Goal: Task Accomplishment & Management: Complete application form

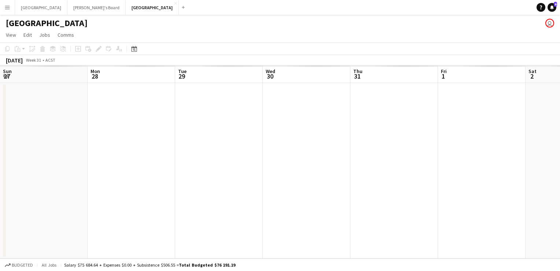
scroll to position [0, 221]
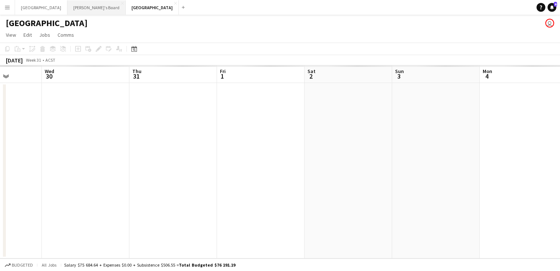
click at [67, 8] on button "Tennille's Board Close" at bounding box center [96, 7] width 58 height 14
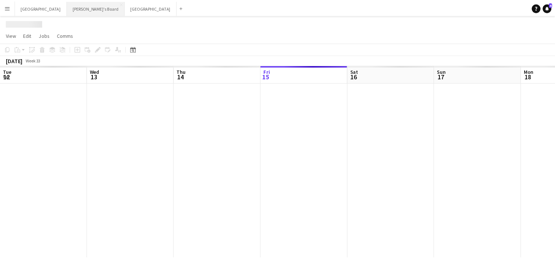
scroll to position [0, 175]
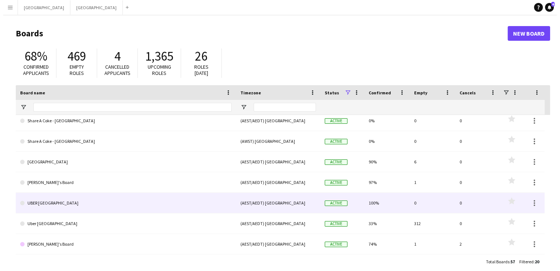
scroll to position [271, 0]
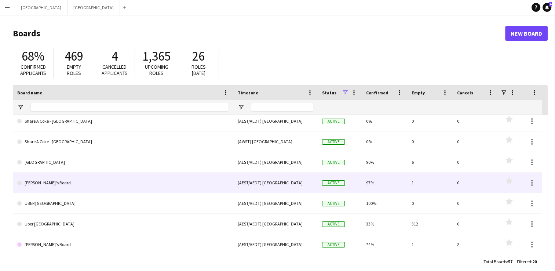
click at [45, 180] on link "[PERSON_NAME]'s Board" at bounding box center [123, 182] width 212 height 21
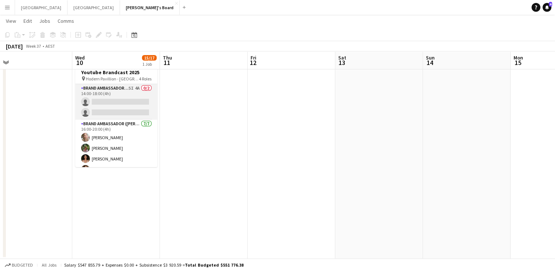
click at [103, 99] on app-card-role "Brand Ambassador (Mon - Fri) 5I 4A 0/2 14:00-18:00 (4h) single-neutral-actions …" at bounding box center [116, 102] width 82 height 36
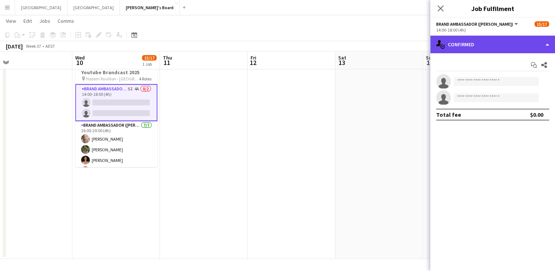
click at [485, 37] on div "single-neutral-actions-check-2 Confirmed" at bounding box center [492, 45] width 125 height 18
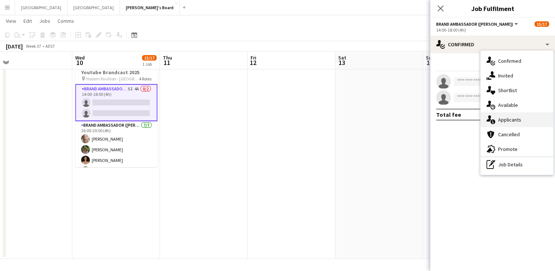
click at [504, 117] on div "single-neutral-actions-information Applicants" at bounding box center [516, 119] width 73 height 15
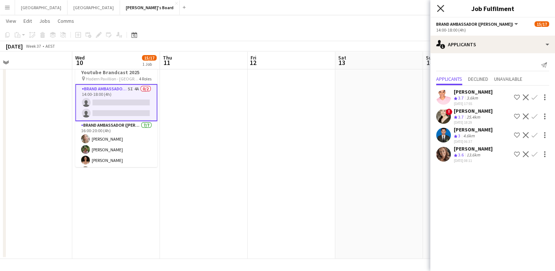
click at [440, 7] on icon "Close pop-in" at bounding box center [440, 8] width 7 height 7
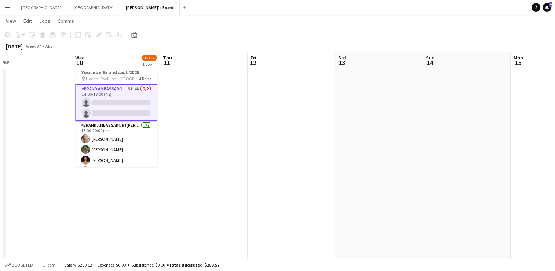
click at [119, 99] on app-card-role "Brand Ambassador (Mon - Fri) 5I 4A 0/2 14:00-18:00 (4h) single-neutral-actions …" at bounding box center [116, 102] width 82 height 37
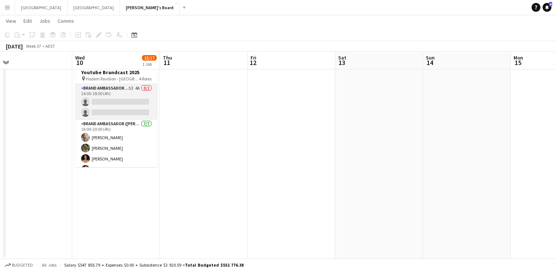
click at [114, 101] on app-card-role "Brand Ambassador (Mon - Fri) 5I 4A 0/2 14:00-18:00 (4h) single-neutral-actions …" at bounding box center [116, 102] width 82 height 36
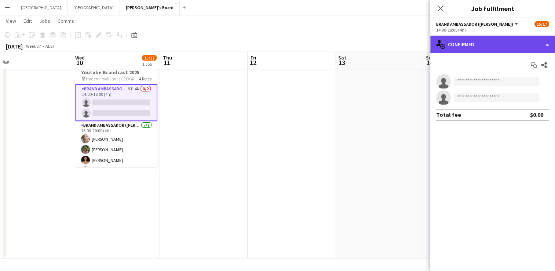
click at [469, 49] on div "single-neutral-actions-check-2 Confirmed" at bounding box center [492, 45] width 125 height 18
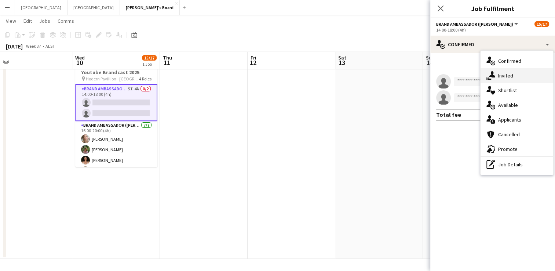
click at [505, 70] on div "single-neutral-actions-share-1 Invited" at bounding box center [516, 75] width 73 height 15
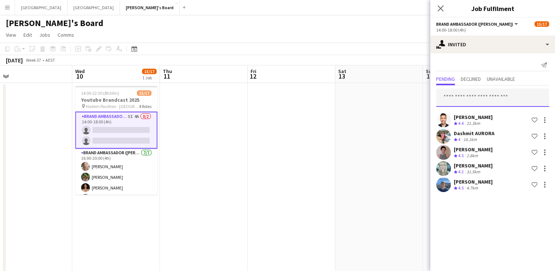
click at [465, 98] on input "text" at bounding box center [492, 97] width 113 height 18
type input "*********"
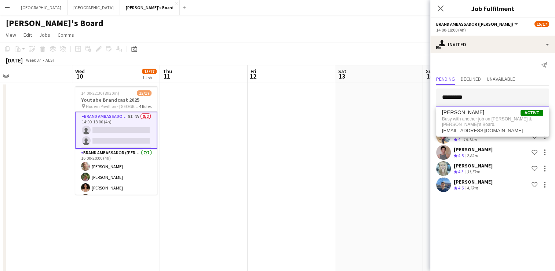
drag, startPoint x: 465, startPoint y: 99, endPoint x: 415, endPoint y: 90, distance: 50.6
click at [415, 90] on body "Menu Boards Boards Boards All jobs Status Workforce Workforce My Workforce Recr…" at bounding box center [277, 149] width 555 height 298
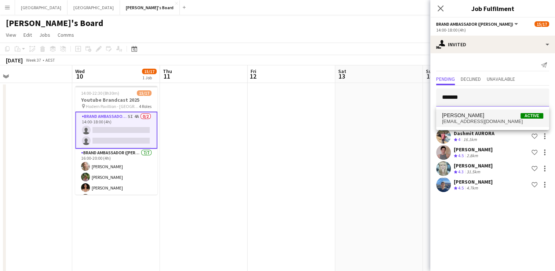
type input "*******"
click at [493, 119] on span "[EMAIL_ADDRESS][DOMAIN_NAME]" at bounding box center [492, 121] width 101 height 6
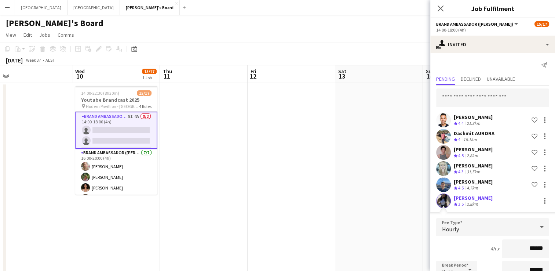
scroll to position [110, 0]
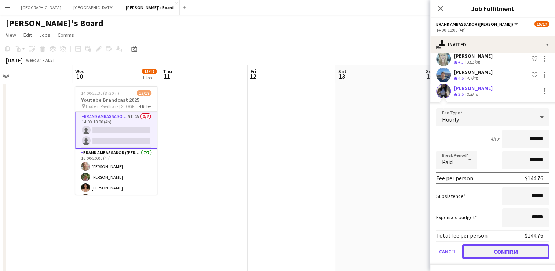
click at [485, 251] on button "Confirm" at bounding box center [505, 251] width 87 height 15
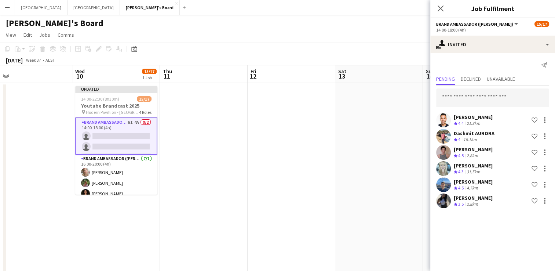
scroll to position [0, 0]
click at [440, 7] on icon "Close pop-in" at bounding box center [440, 8] width 7 height 7
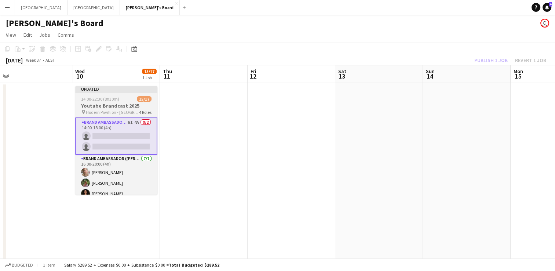
click at [114, 106] on h3 "Youtube Brandcast 2025" at bounding box center [116, 105] width 82 height 7
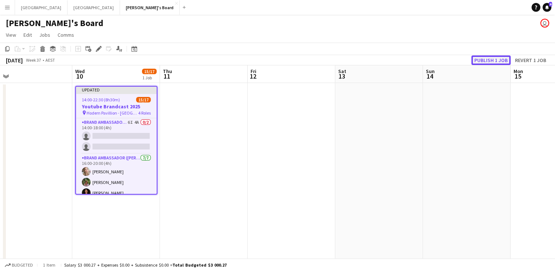
click at [481, 59] on button "Publish 1 job" at bounding box center [490, 60] width 39 height 10
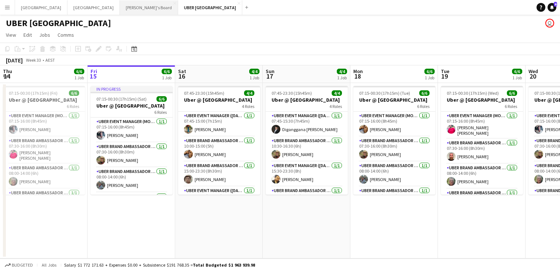
click at [120, 13] on button "Tennille's Board Close" at bounding box center [149, 7] width 58 height 14
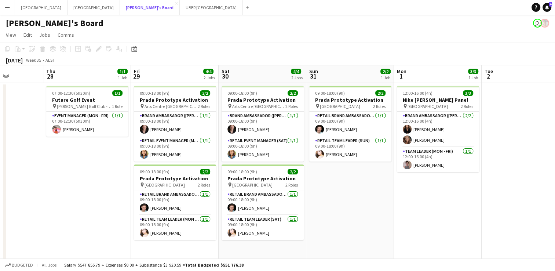
scroll to position [0, 219]
click at [76, 158] on app-date-cell "07:00-12:30 (5h30m) 1/1 Future Golf Event pin Bonnie Doon Golf Club - Sydney 1 …" at bounding box center [88, 184] width 88 height 203
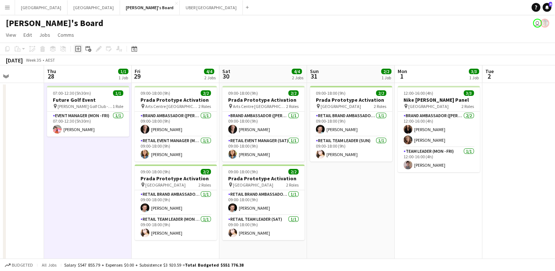
click at [81, 50] on icon at bounding box center [78, 49] width 6 height 6
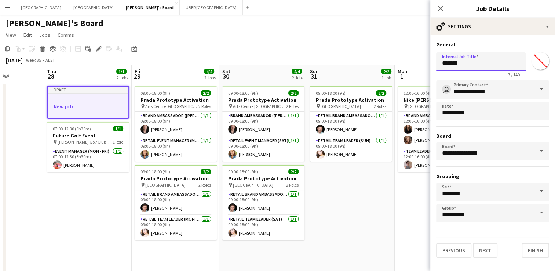
drag, startPoint x: 488, startPoint y: 66, endPoint x: 429, endPoint y: 55, distance: 60.4
click at [429, 55] on body "Menu Boards Boards Boards All jobs Status Workforce Workforce My Workforce Recr…" at bounding box center [277, 149] width 555 height 298
type input "**********"
click at [480, 249] on button "Next" at bounding box center [485, 250] width 25 height 15
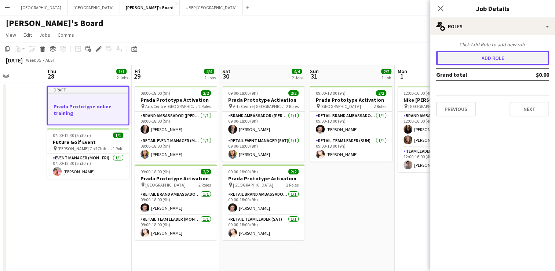
click at [507, 55] on button "Add role" at bounding box center [492, 58] width 113 height 15
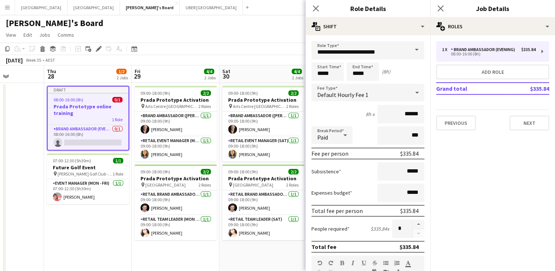
click at [411, 50] on span at bounding box center [416, 50] width 15 height 18
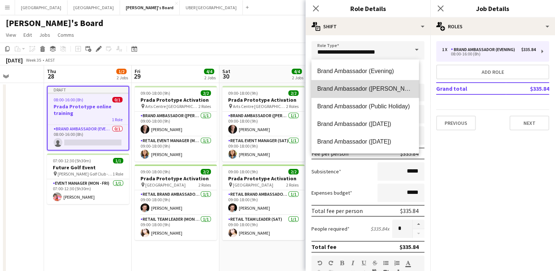
click at [379, 89] on span "Brand Ambassador ([PERSON_NAME])" at bounding box center [365, 88] width 96 height 7
type input "**********"
type input "******"
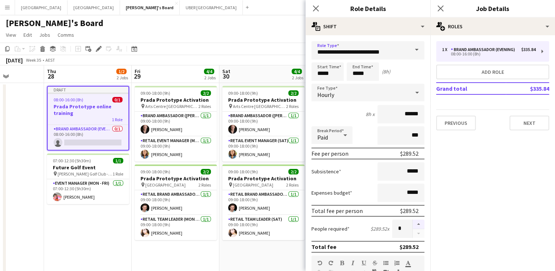
click at [412, 222] on button "button" at bounding box center [418, 224] width 12 height 10
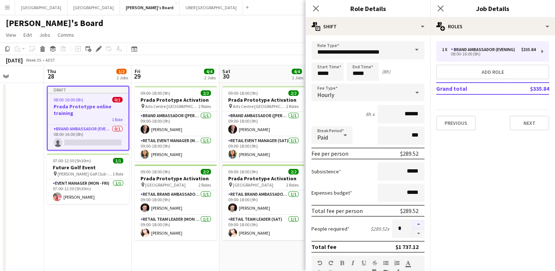
click at [412, 222] on button "button" at bounding box center [418, 224] width 12 height 10
type input "*"
drag, startPoint x: 338, startPoint y: 73, endPoint x: 290, endPoint y: 69, distance: 47.9
click at [290, 69] on body "Menu Boards Boards Boards All jobs Status Workforce Workforce My Workforce Recr…" at bounding box center [277, 149] width 555 height 298
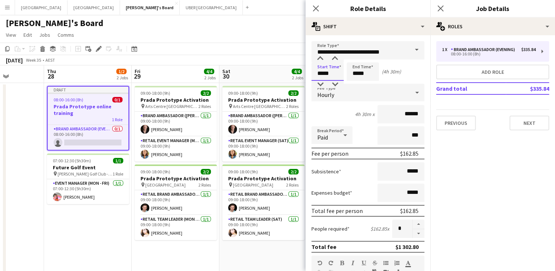
type input "*****"
drag, startPoint x: 370, startPoint y: 73, endPoint x: 337, endPoint y: 69, distance: 33.2
click at [337, 69] on div "Start Time ***** End Time ***** (4h 30m)" at bounding box center [367, 71] width 113 height 18
type input "*****"
click at [439, 8] on icon at bounding box center [440, 8] width 7 height 7
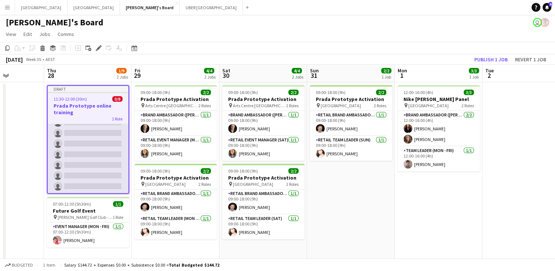
scroll to position [0, 0]
click at [84, 142] on app-card-role "Brand Ambassador (Mon - Fri) 0/8 11:30-12:00 (30m) single-neutral-actions singl…" at bounding box center [88, 173] width 81 height 99
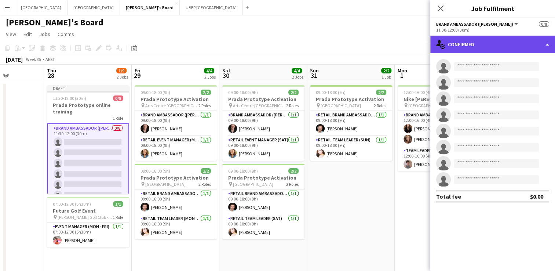
click at [477, 43] on div "single-neutral-actions-check-2 Confirmed" at bounding box center [492, 45] width 125 height 18
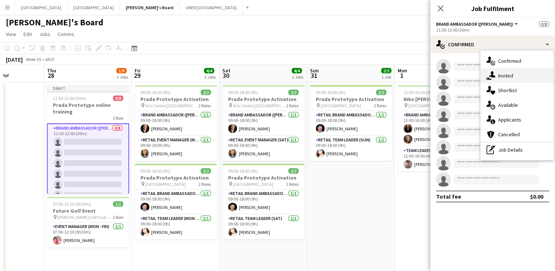
click at [495, 77] on div "single-neutral-actions-share-1 Invited" at bounding box center [516, 75] width 73 height 15
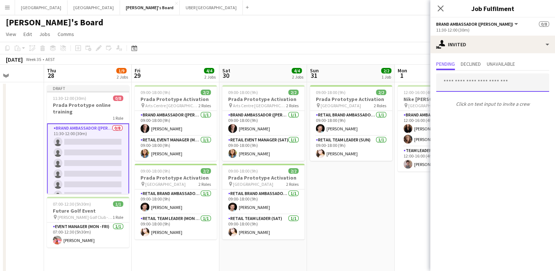
click at [477, 82] on input "text" at bounding box center [492, 82] width 113 height 18
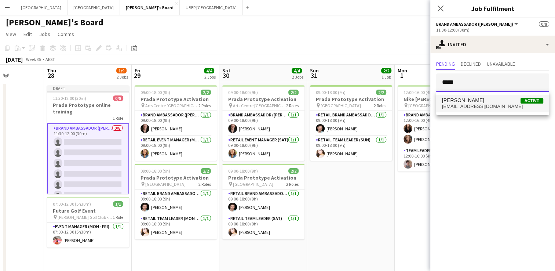
type input "*****"
click at [469, 99] on span "Darcy Ward Active" at bounding box center [492, 100] width 101 height 6
type input "*****"
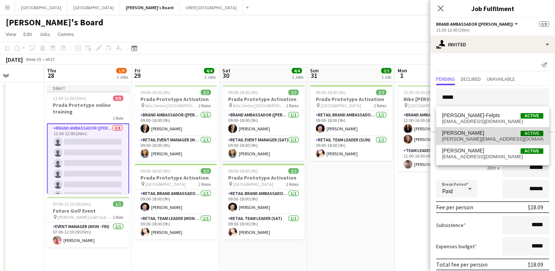
click at [461, 133] on span "[PERSON_NAME]" at bounding box center [463, 133] width 42 height 6
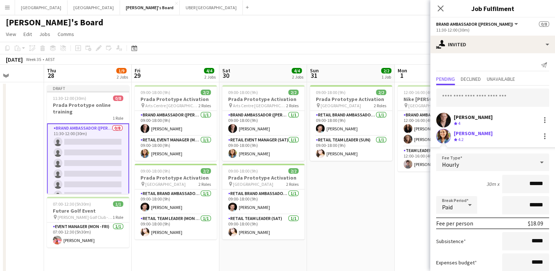
scroll to position [45, 0]
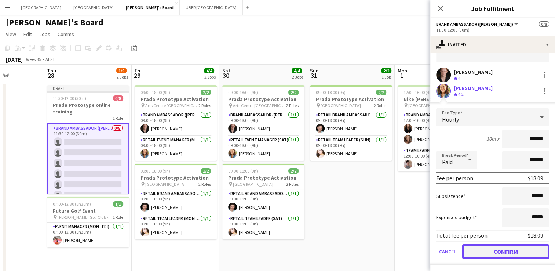
click at [484, 252] on button "Confirm" at bounding box center [505, 251] width 87 height 15
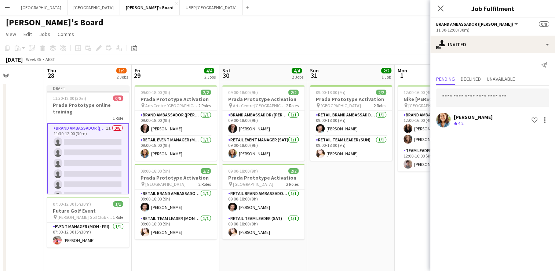
scroll to position [0, 0]
click at [467, 100] on input "text" at bounding box center [492, 97] width 113 height 18
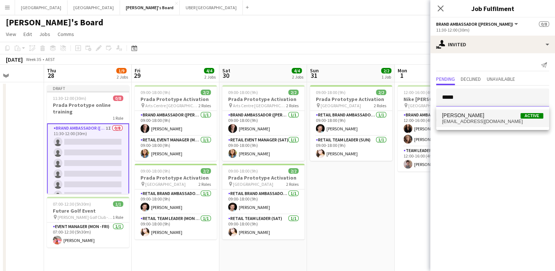
type input "*****"
click at [467, 122] on span "darcyward@y7mail.com" at bounding box center [492, 121] width 101 height 6
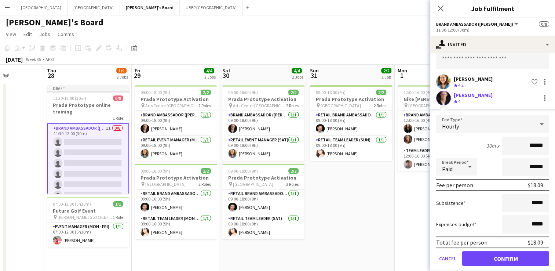
scroll to position [38, 0]
click at [489, 256] on button "Confirm" at bounding box center [505, 258] width 87 height 15
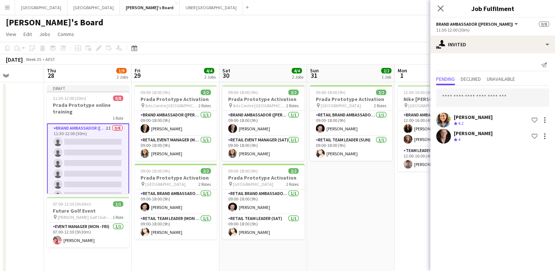
scroll to position [0, 0]
click at [474, 94] on input "text" at bounding box center [492, 97] width 113 height 18
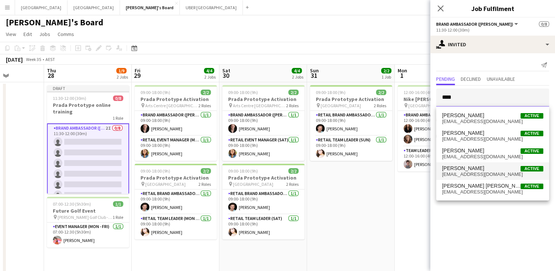
type input "****"
click at [472, 169] on span "[PERSON_NAME]" at bounding box center [463, 168] width 42 height 6
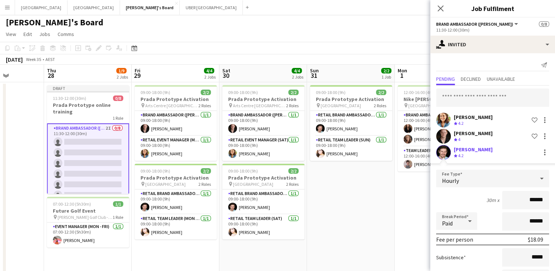
scroll to position [61, 0]
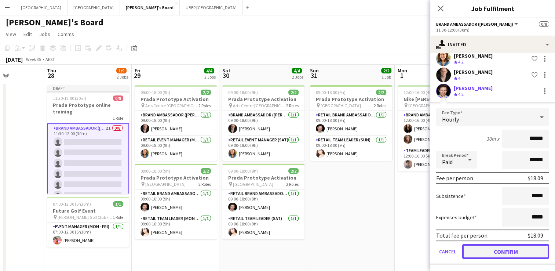
click at [498, 249] on button "Confirm" at bounding box center [505, 251] width 87 height 15
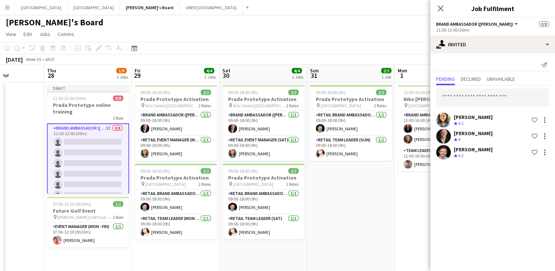
scroll to position [0, 0]
click at [478, 98] on input "text" at bounding box center [492, 97] width 113 height 18
type input "******"
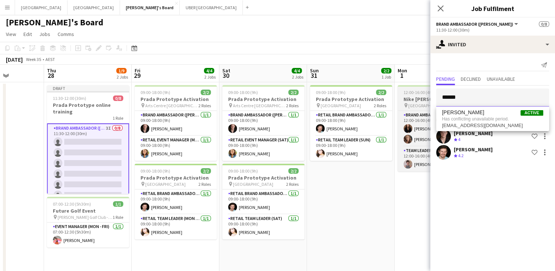
drag, startPoint x: 461, startPoint y: 99, endPoint x: 423, endPoint y: 93, distance: 38.6
click at [423, 93] on body "Menu Boards Boards Boards All jobs Status Workforce Workforce My Workforce Recr…" at bounding box center [277, 148] width 555 height 298
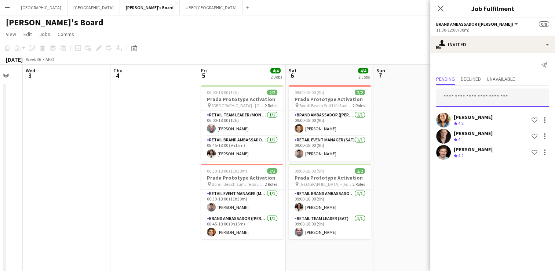
scroll to position [0, 317]
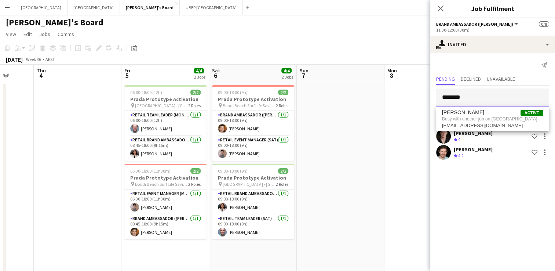
drag, startPoint x: 443, startPoint y: 98, endPoint x: 427, endPoint y: 98, distance: 15.8
click at [427, 98] on body "Menu Boards Boards Boards All jobs Status Workforce Workforce My Workforce Recr…" at bounding box center [277, 148] width 555 height 298
drag, startPoint x: 470, startPoint y: 99, endPoint x: 409, endPoint y: 101, distance: 60.9
click at [409, 101] on body "Menu Boards Boards Boards All jobs Status Workforce Workforce My Workforce Recr…" at bounding box center [277, 148] width 555 height 298
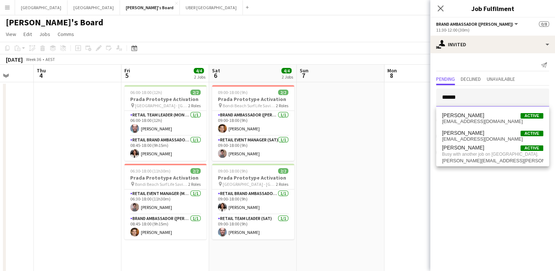
drag, startPoint x: 469, startPoint y: 97, endPoint x: 432, endPoint y: 97, distance: 37.8
click at [432, 97] on form "******" at bounding box center [492, 97] width 125 height 18
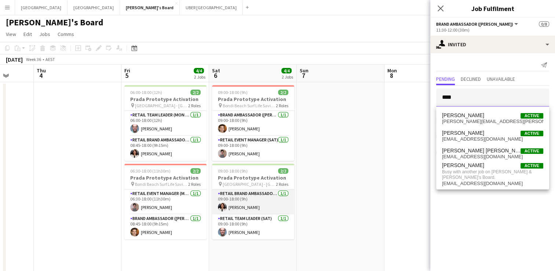
scroll to position [0, 224]
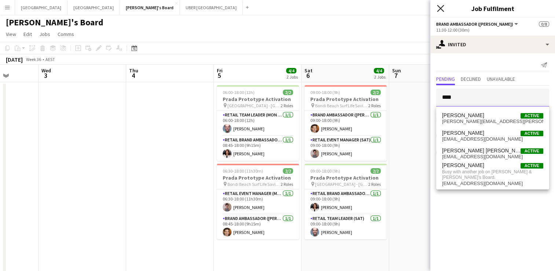
type input "****"
click at [441, 8] on icon at bounding box center [440, 8] width 7 height 7
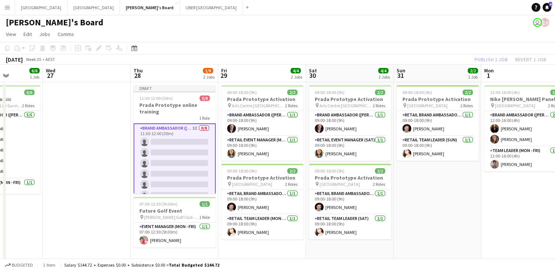
scroll to position [0, 216]
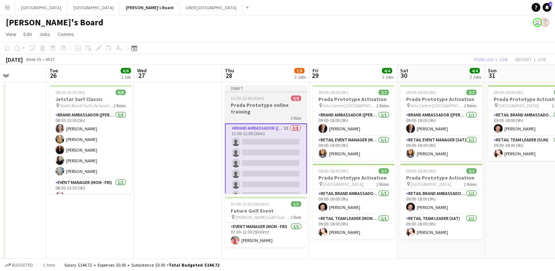
click at [268, 102] on h3 "Prada Prototype online training" at bounding box center [266, 108] width 82 height 13
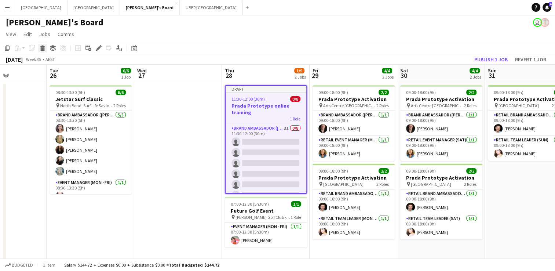
click at [43, 48] on icon at bounding box center [43, 49] width 4 height 4
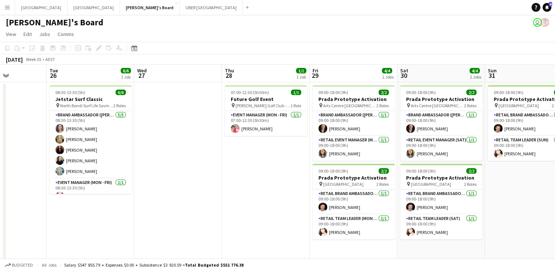
click at [225, 200] on app-date-cell "07:00-12:30 (5h30m) 1/1 Future Golf Event pin Bonnie Doon Golf Club - Sydney 1 …" at bounding box center [266, 183] width 88 height 203
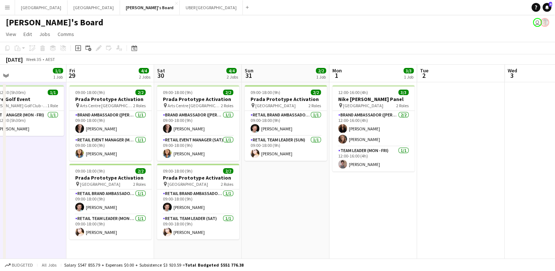
scroll to position [0, 220]
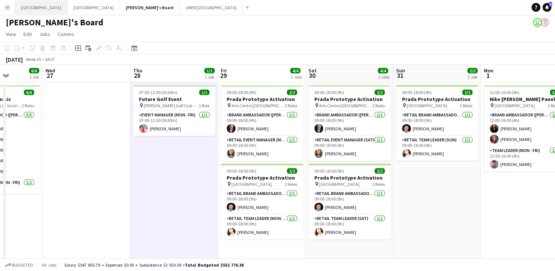
click at [26, 10] on button "Sydney Close" at bounding box center [41, 7] width 52 height 14
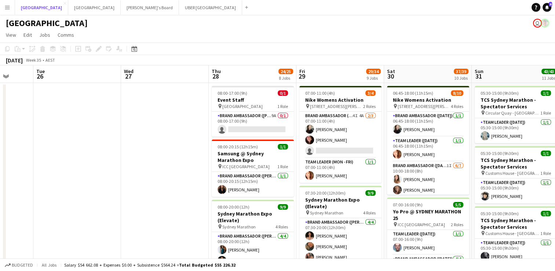
scroll to position [0, 188]
